Goal: Task Accomplishment & Management: Manage account settings

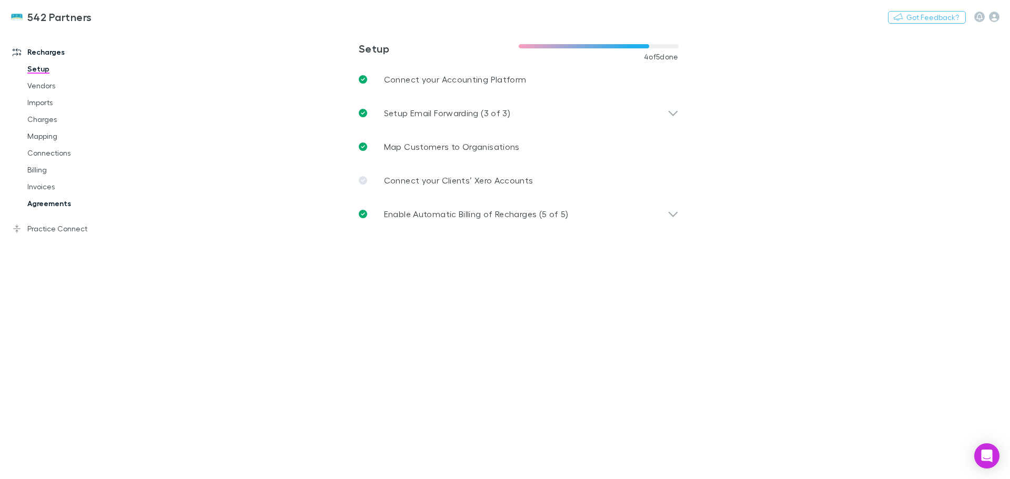
click at [70, 204] on link "Agreements" at bounding box center [79, 203] width 125 height 17
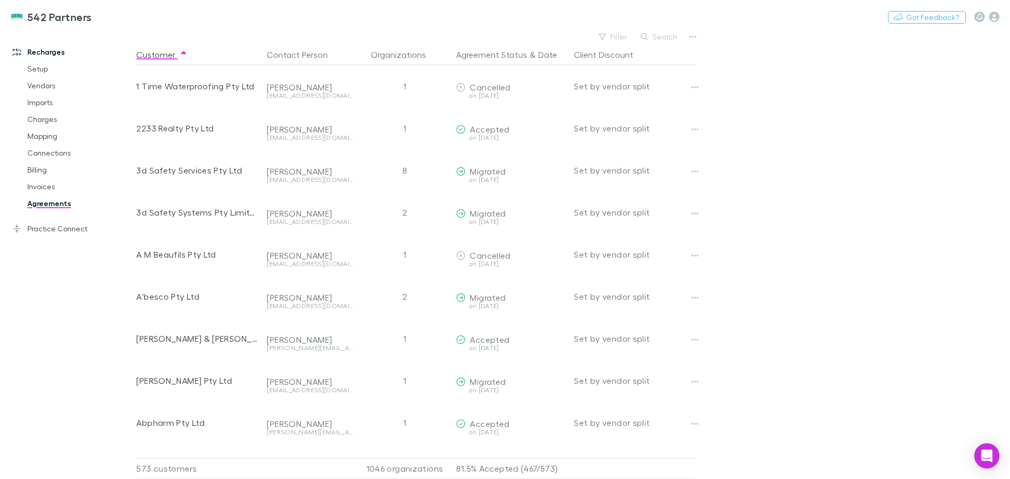
click at [622, 29] on div "542 Partners Nothing Got Feedback? Recharges Setup Vendors Imports Charges Mapp…" at bounding box center [505, 239] width 1010 height 479
click at [614, 40] on button "Filter" at bounding box center [613, 36] width 40 height 13
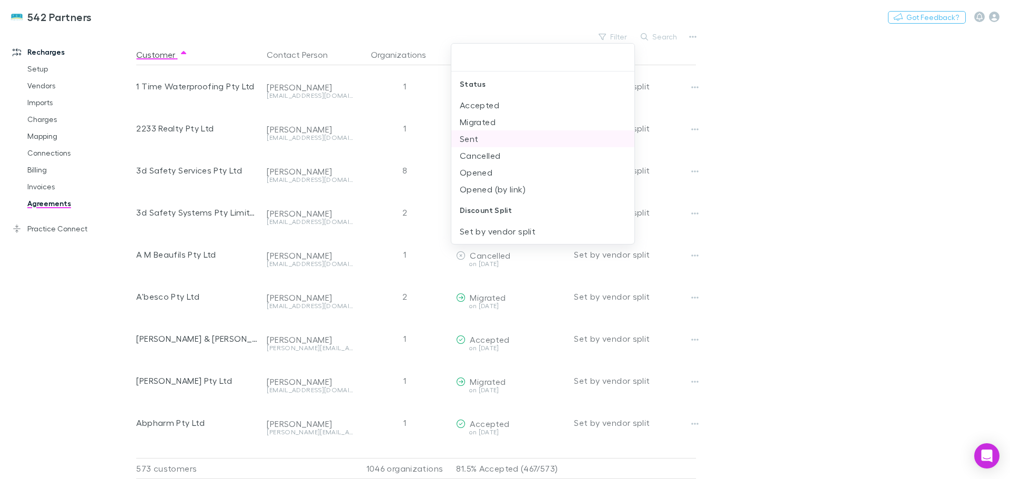
click at [471, 140] on li "Sent" at bounding box center [542, 138] width 183 height 17
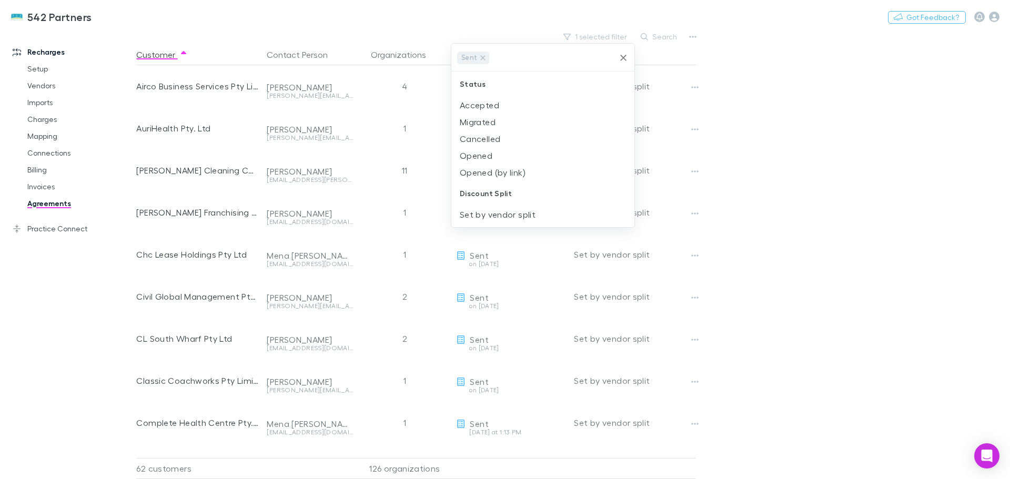
click at [799, 181] on div at bounding box center [505, 239] width 1010 height 479
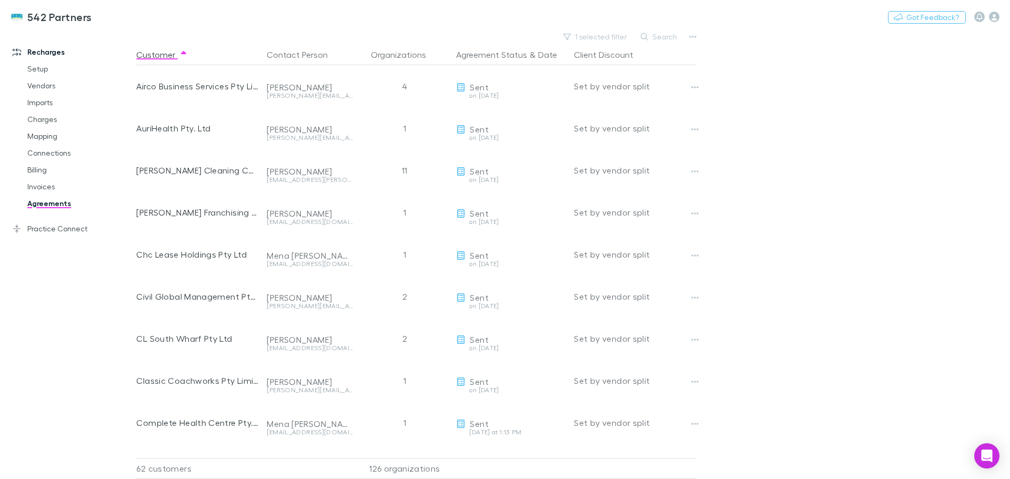
click at [792, 165] on main "1 selected filter Search Customer Contact Person Organizations Agreement Status…" at bounding box center [572, 254] width 873 height 450
click at [769, 198] on main "1 selected filter Search Customer Contact Person Organizations Agreement Status…" at bounding box center [572, 254] width 873 height 450
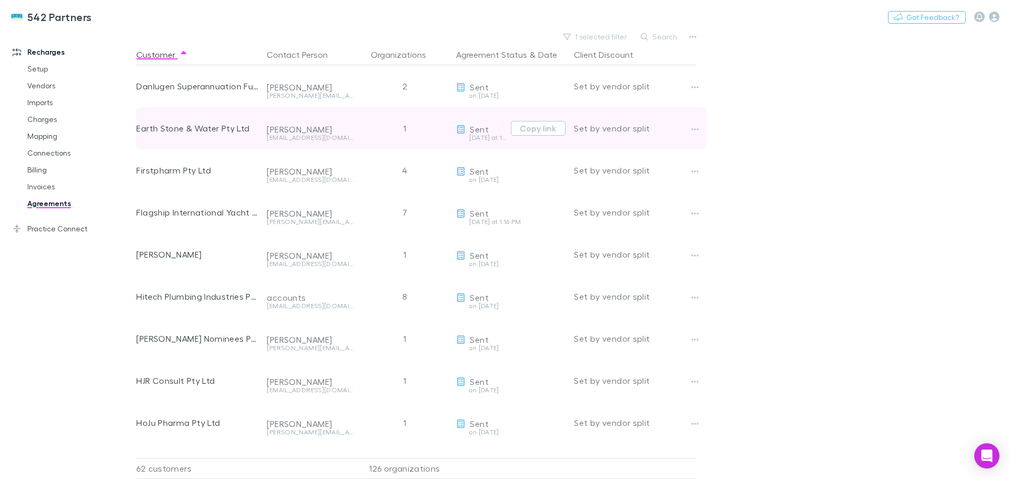
scroll to position [473, 0]
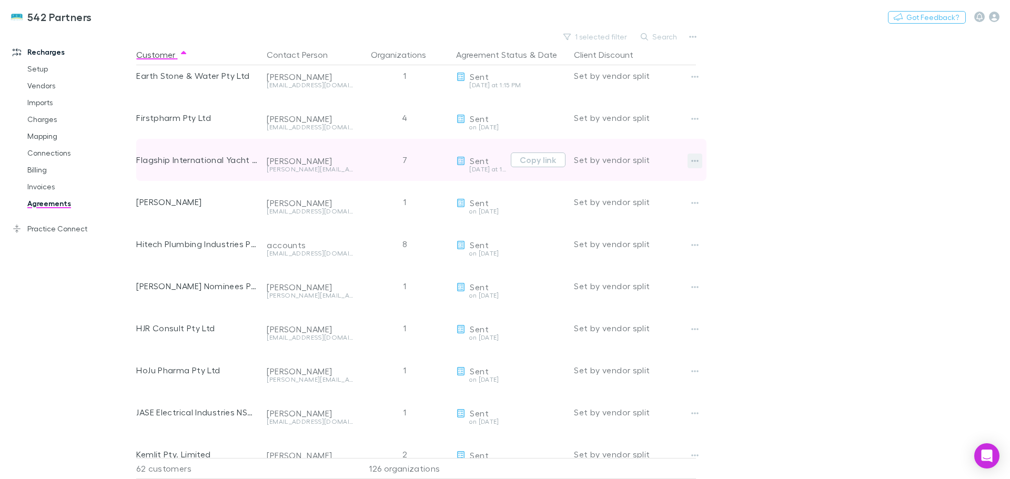
click at [693, 160] on icon "button" at bounding box center [694, 161] width 7 height 8
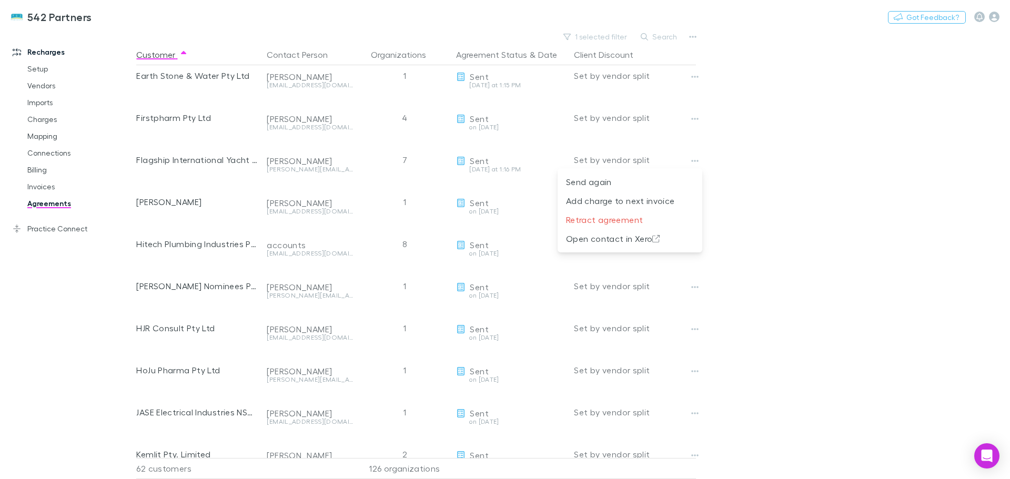
click at [777, 169] on div at bounding box center [505, 239] width 1010 height 479
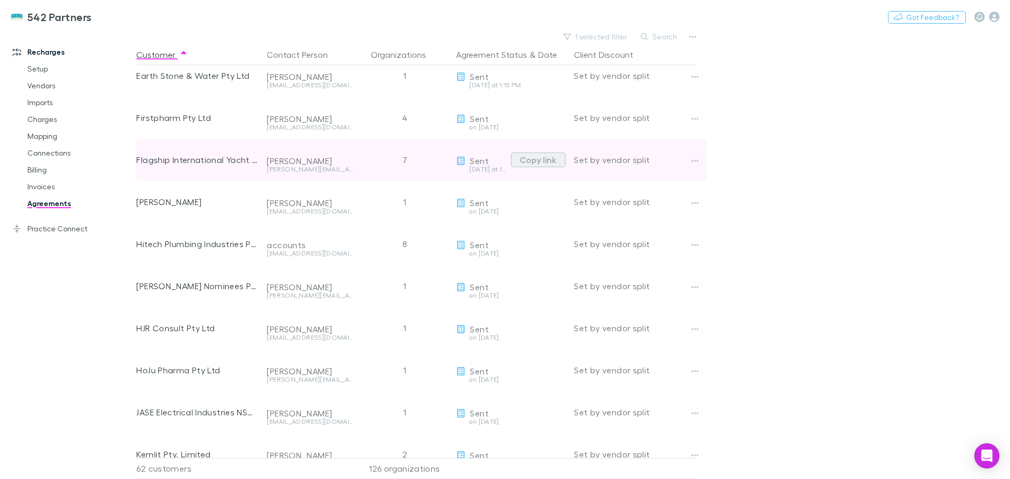
click at [547, 160] on button "Copy link" at bounding box center [538, 159] width 55 height 15
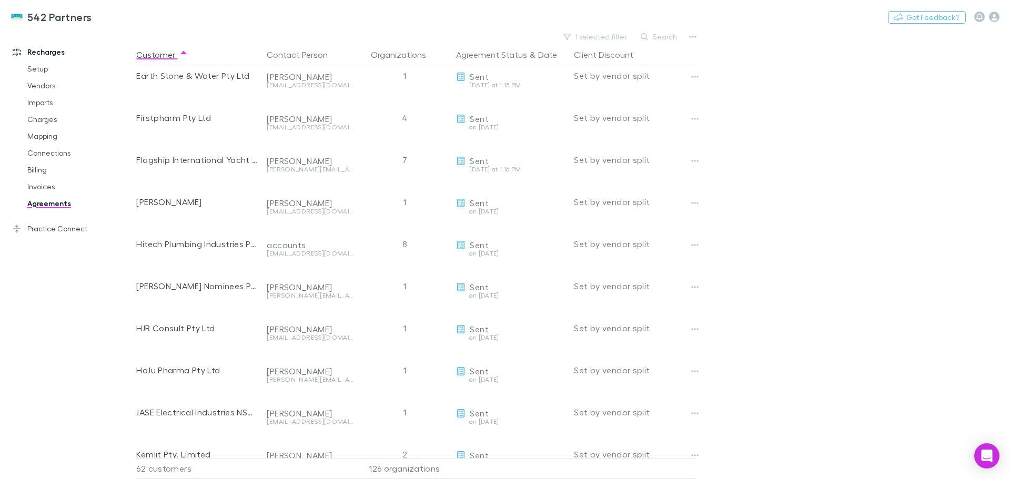
click at [767, 169] on main "1 selected filter Search Customer Contact Person Organizations Agreement Status…" at bounding box center [572, 254] width 873 height 450
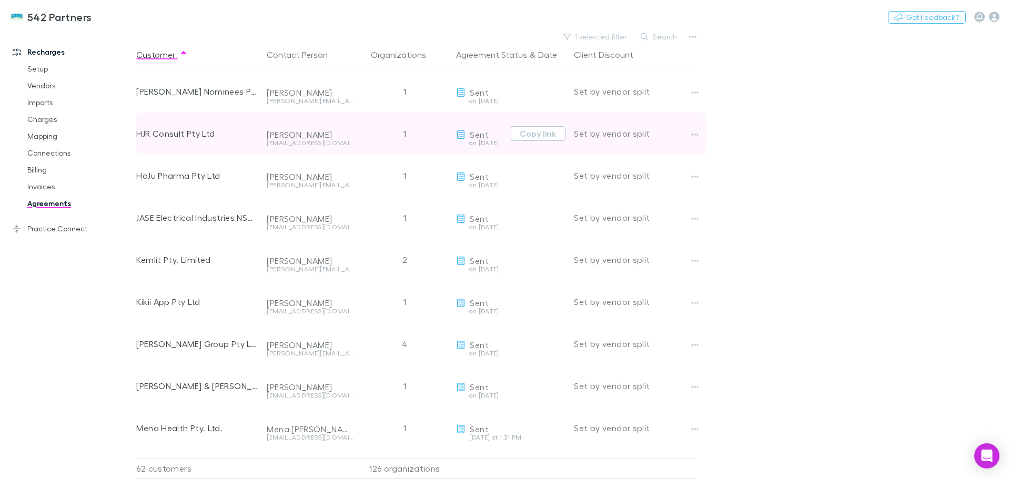
scroll to position [684, 0]
